Goal: Task Accomplishment & Management: Use online tool/utility

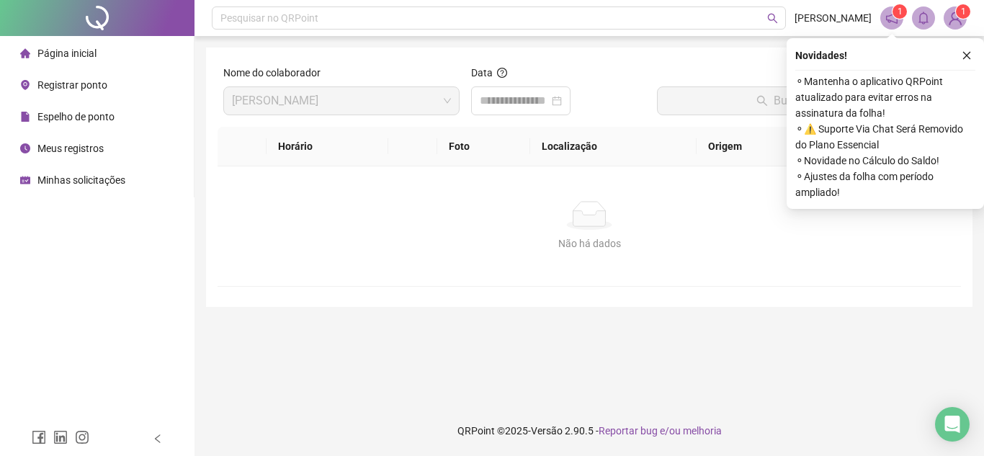
click at [86, 80] on span "Registrar ponto" at bounding box center [72, 85] width 70 height 12
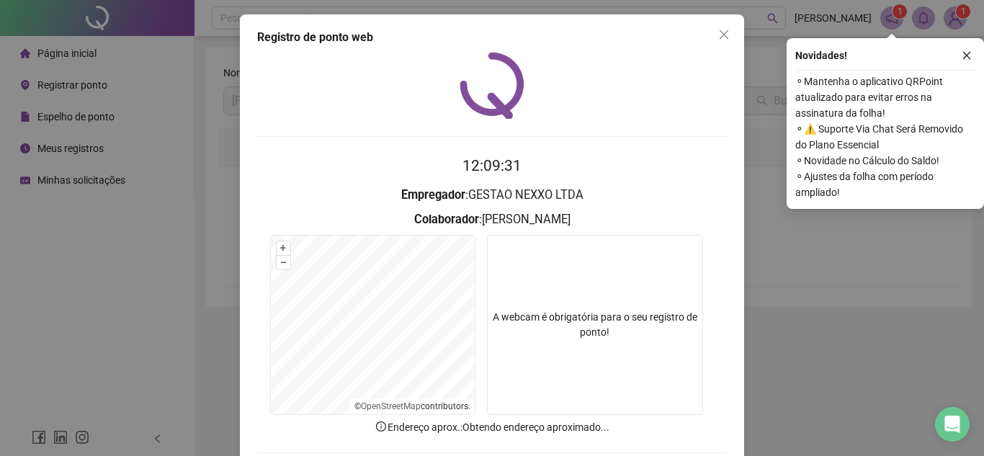
scroll to position [72, 0]
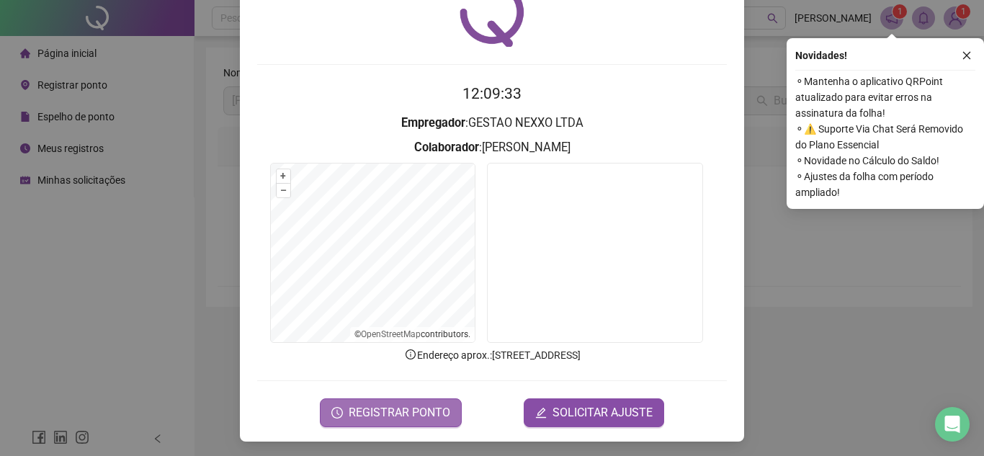
click at [425, 413] on span "REGISTRAR PONTO" at bounding box center [400, 412] width 102 height 17
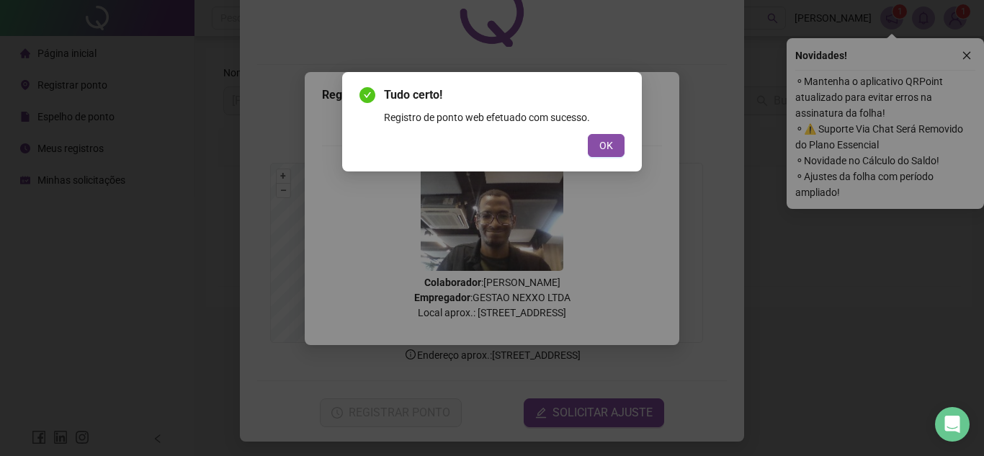
click at [626, 142] on div "Tudo certo! Registro de ponto web efetuado com sucesso. OK" at bounding box center [492, 121] width 300 height 99
click at [627, 148] on div "Tudo certo! Registro de ponto web efetuado com sucesso. OK" at bounding box center [492, 121] width 300 height 99
click at [620, 145] on button "OK" at bounding box center [606, 145] width 37 height 23
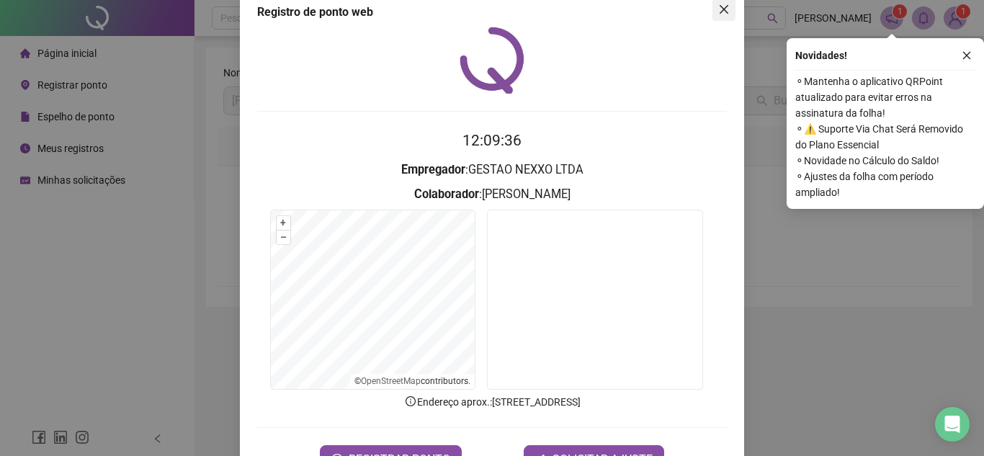
scroll to position [0, 0]
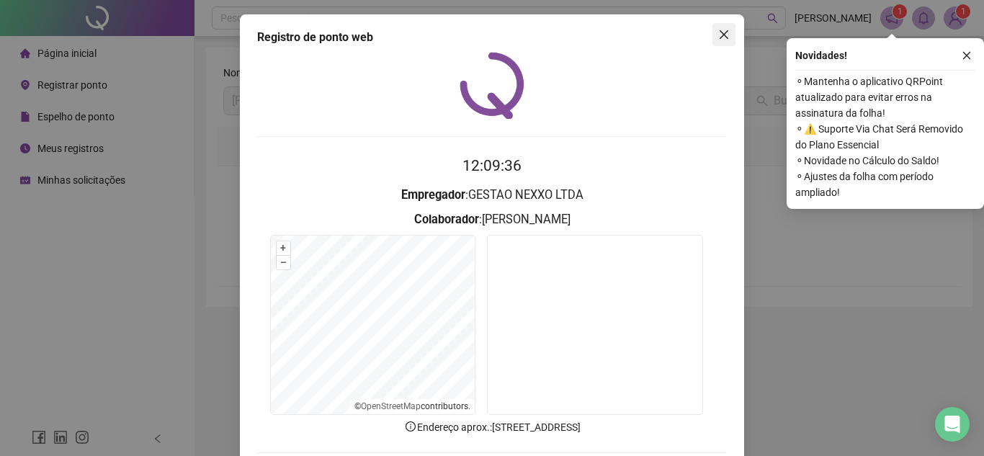
click at [720, 32] on icon "close" at bounding box center [724, 34] width 9 height 9
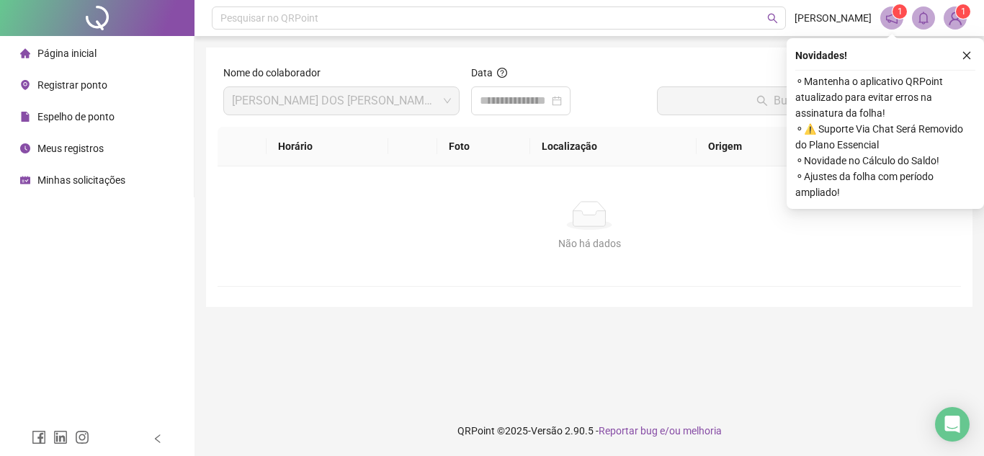
click at [93, 89] on span "Registrar ponto" at bounding box center [72, 85] width 70 height 12
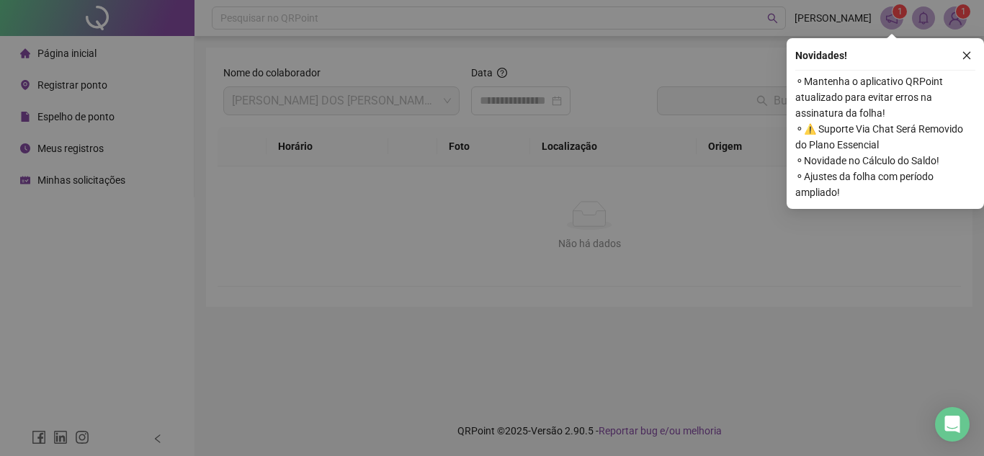
click at [78, 54] on div "Registro [PERSON_NAME] web 12:26:47 Empregador : Colaborador : REGISTRAR PONTO …" at bounding box center [492, 228] width 984 height 456
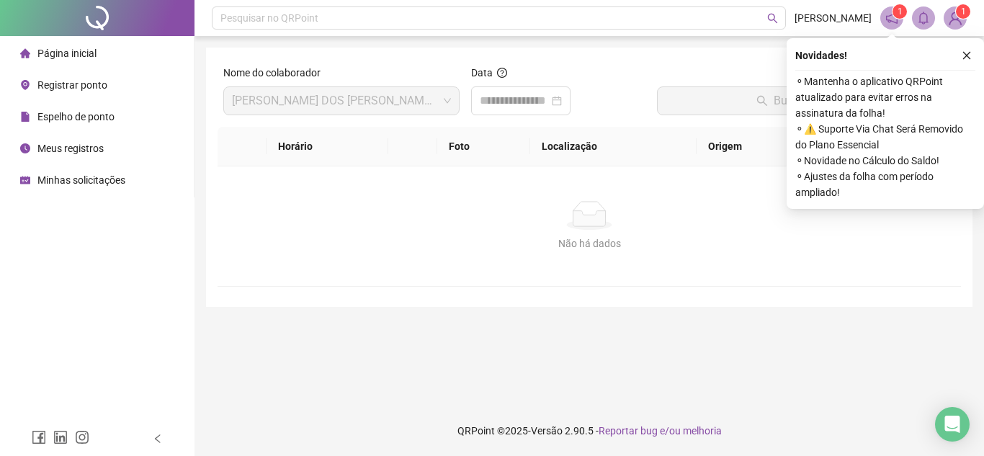
click at [99, 45] on li "Página inicial" at bounding box center [97, 53] width 188 height 29
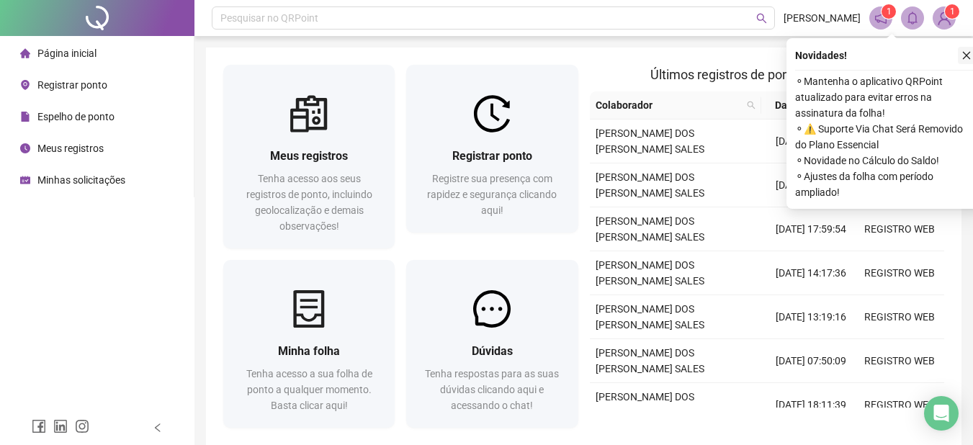
click at [962, 58] on icon "close" at bounding box center [966, 55] width 10 height 10
